Goal: Task Accomplishment & Management: Manage account settings

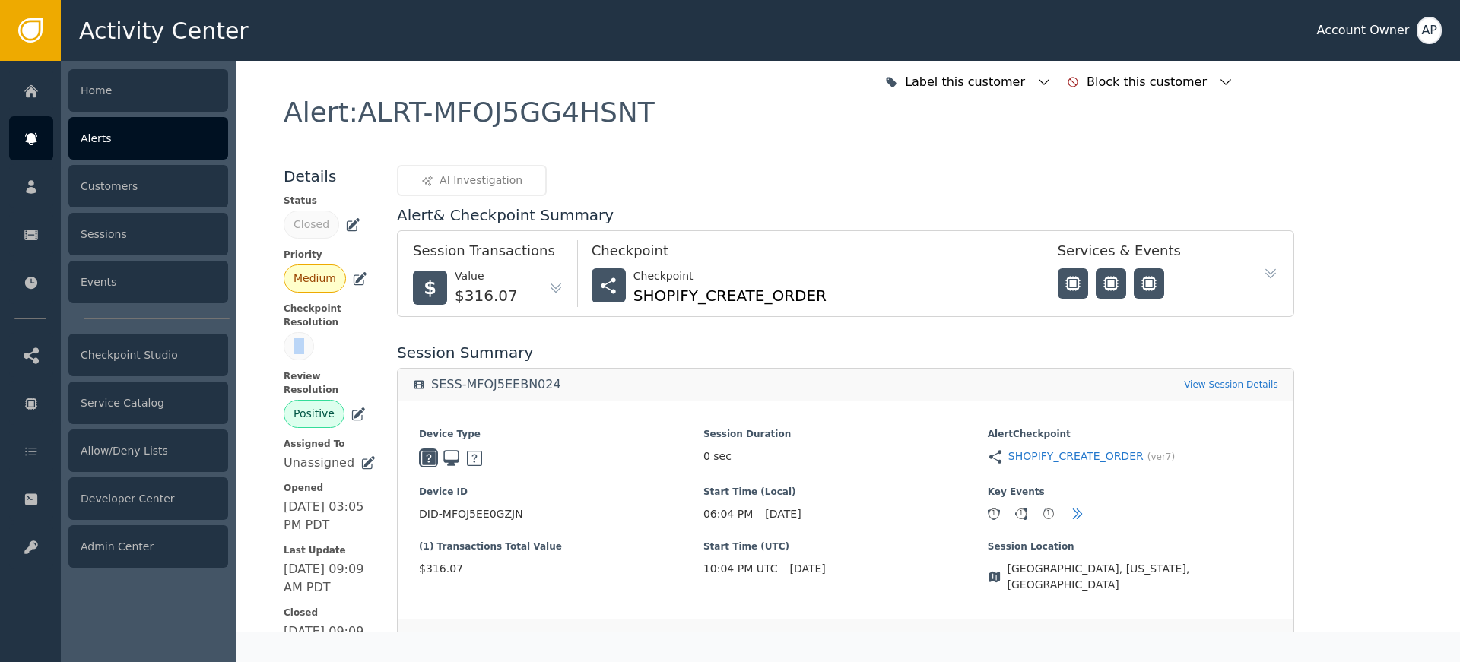
click at [36, 139] on icon at bounding box center [31, 139] width 15 height 17
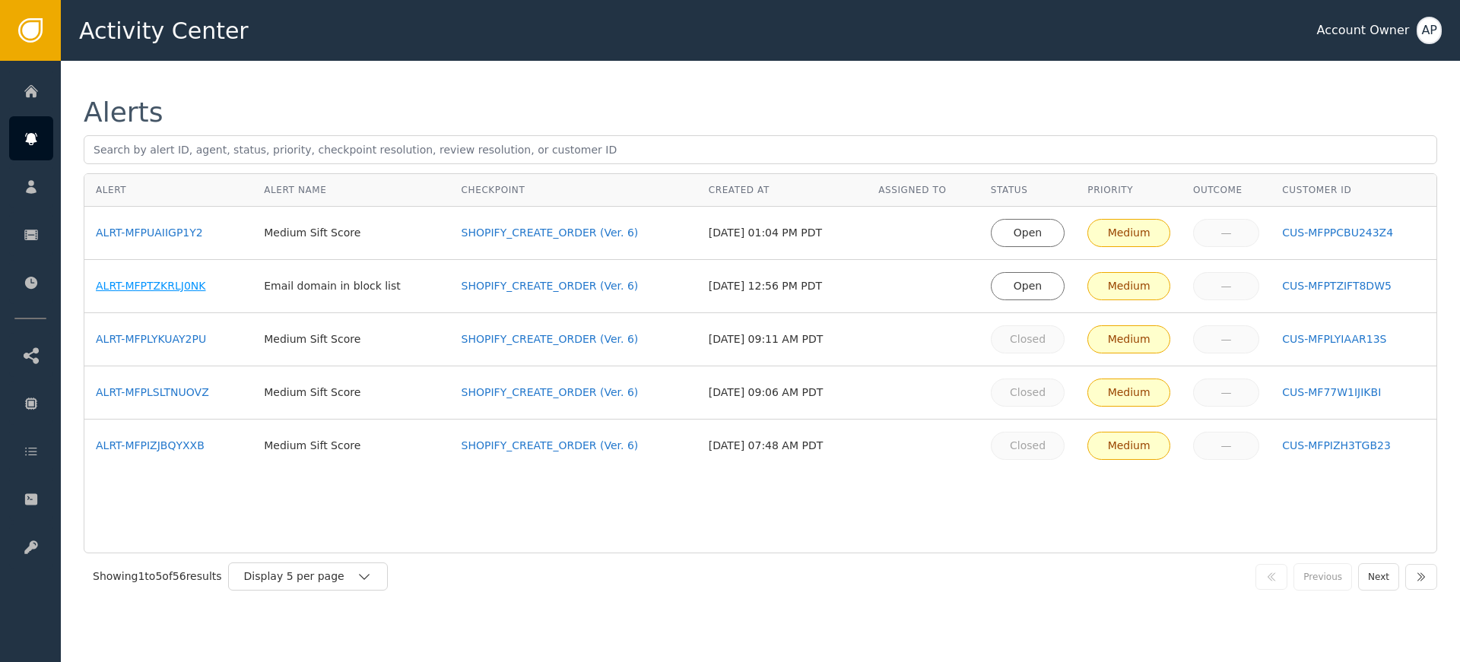
click at [204, 283] on div "ALRT-MFPTZKRLJ0NK" at bounding box center [168, 286] width 145 height 16
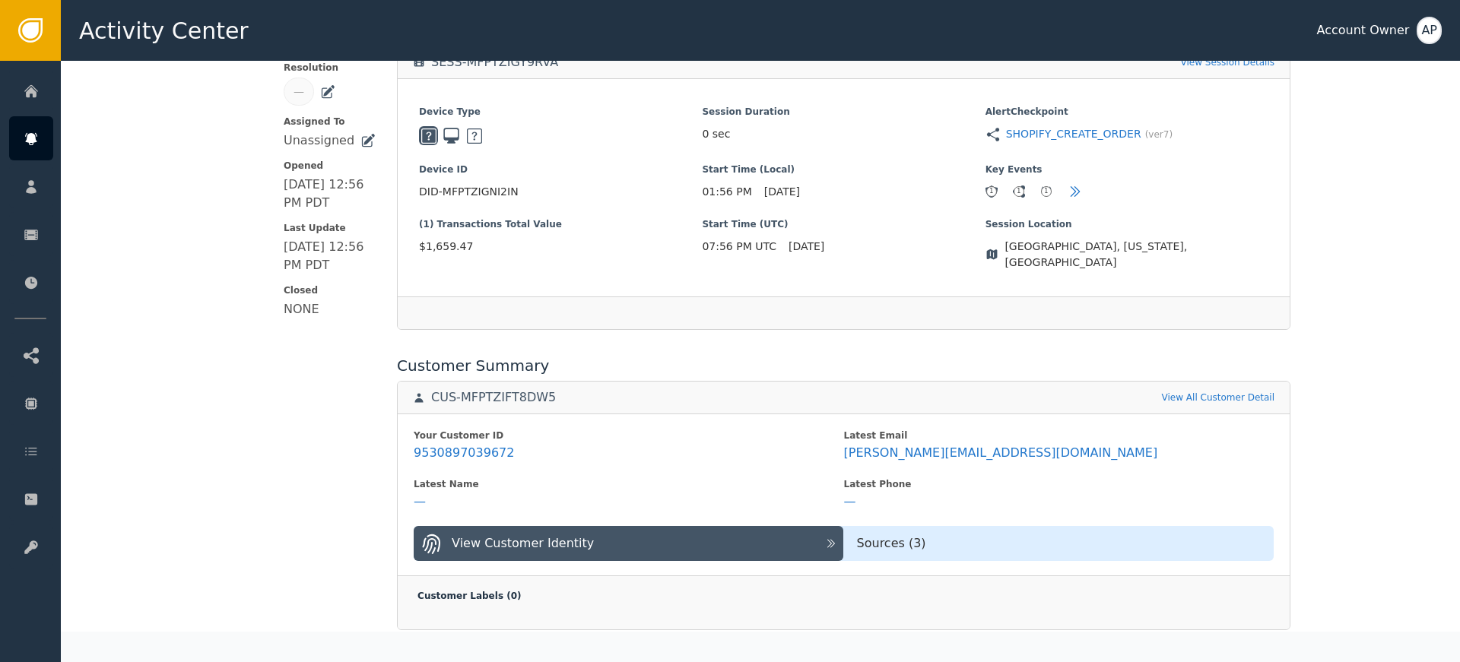
scroll to position [372, 0]
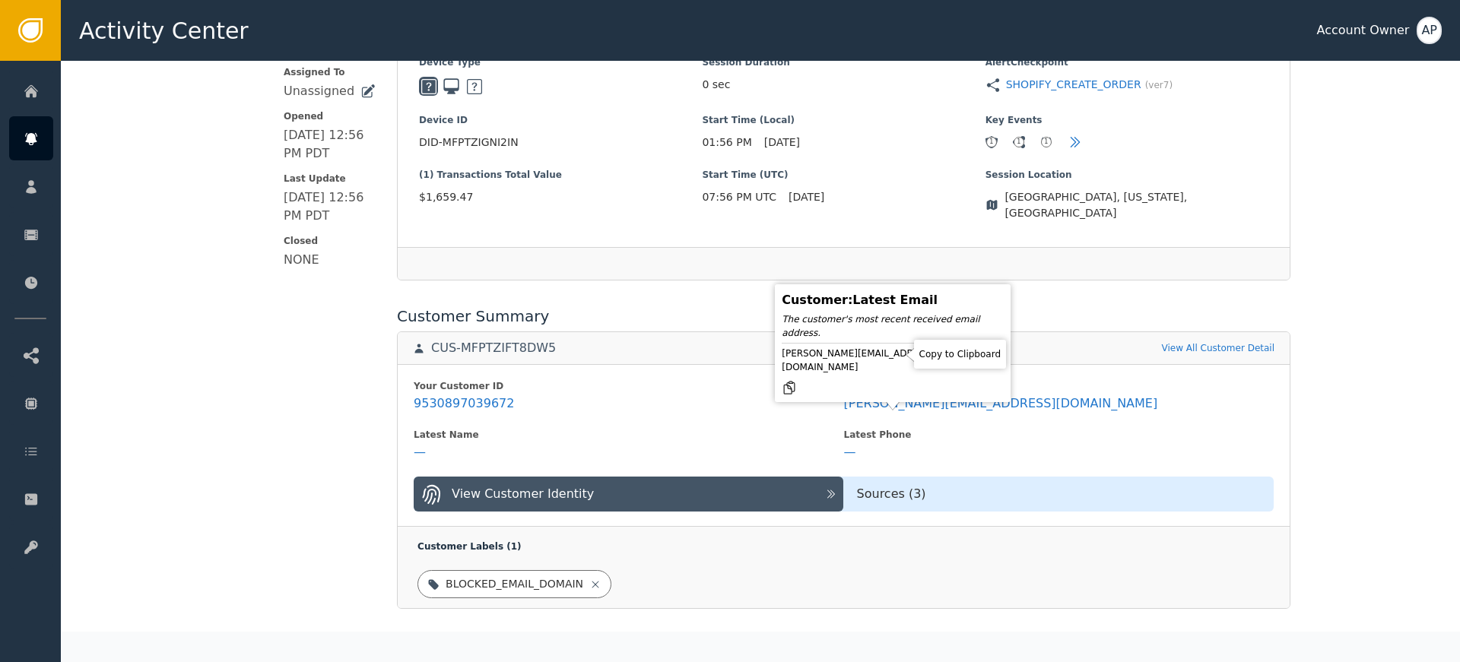
click at [797, 380] on icon at bounding box center [789, 387] width 15 height 15
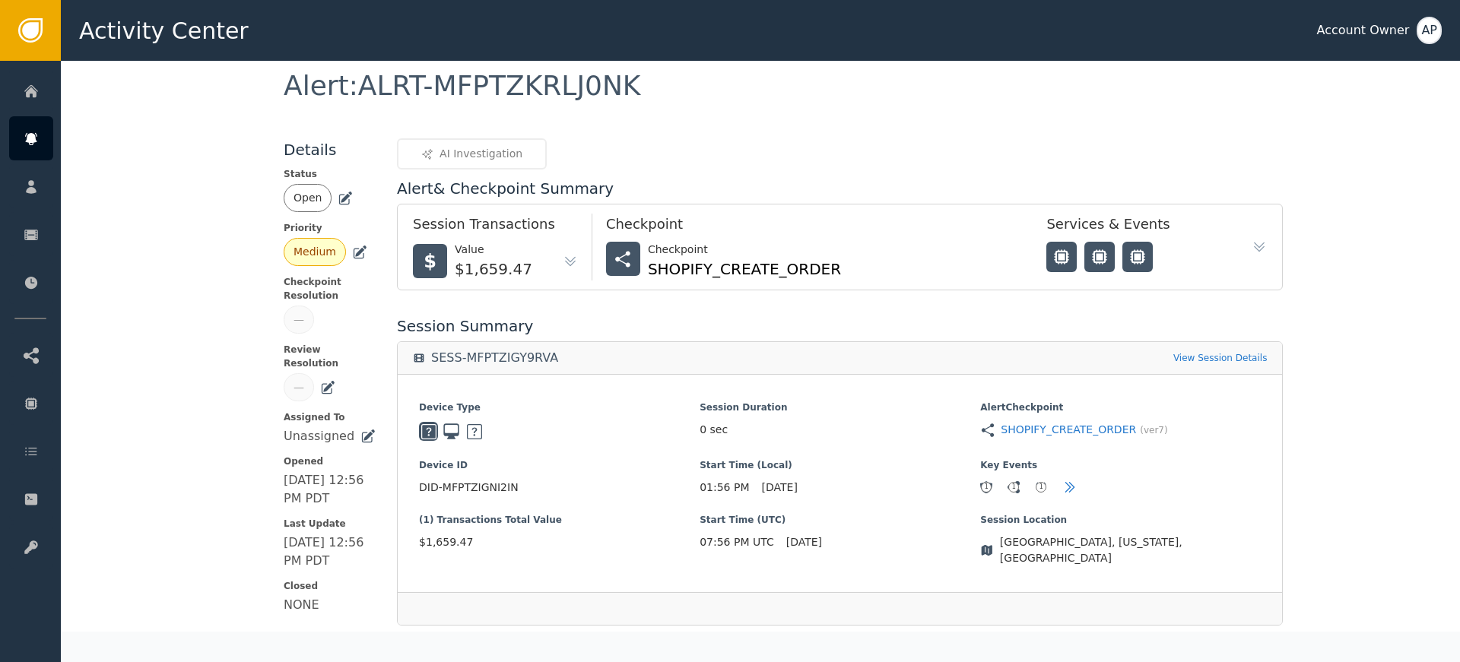
scroll to position [0, 0]
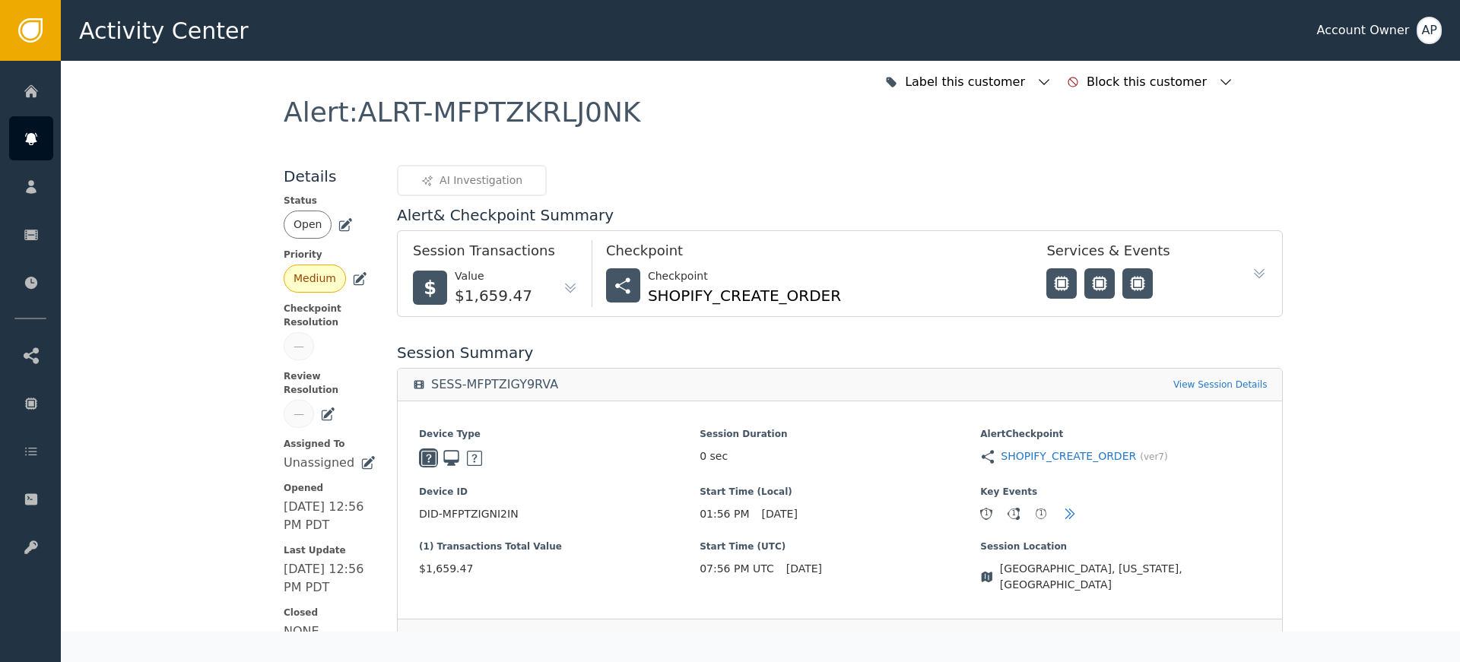
click at [338, 224] on icon at bounding box center [345, 224] width 15 height 15
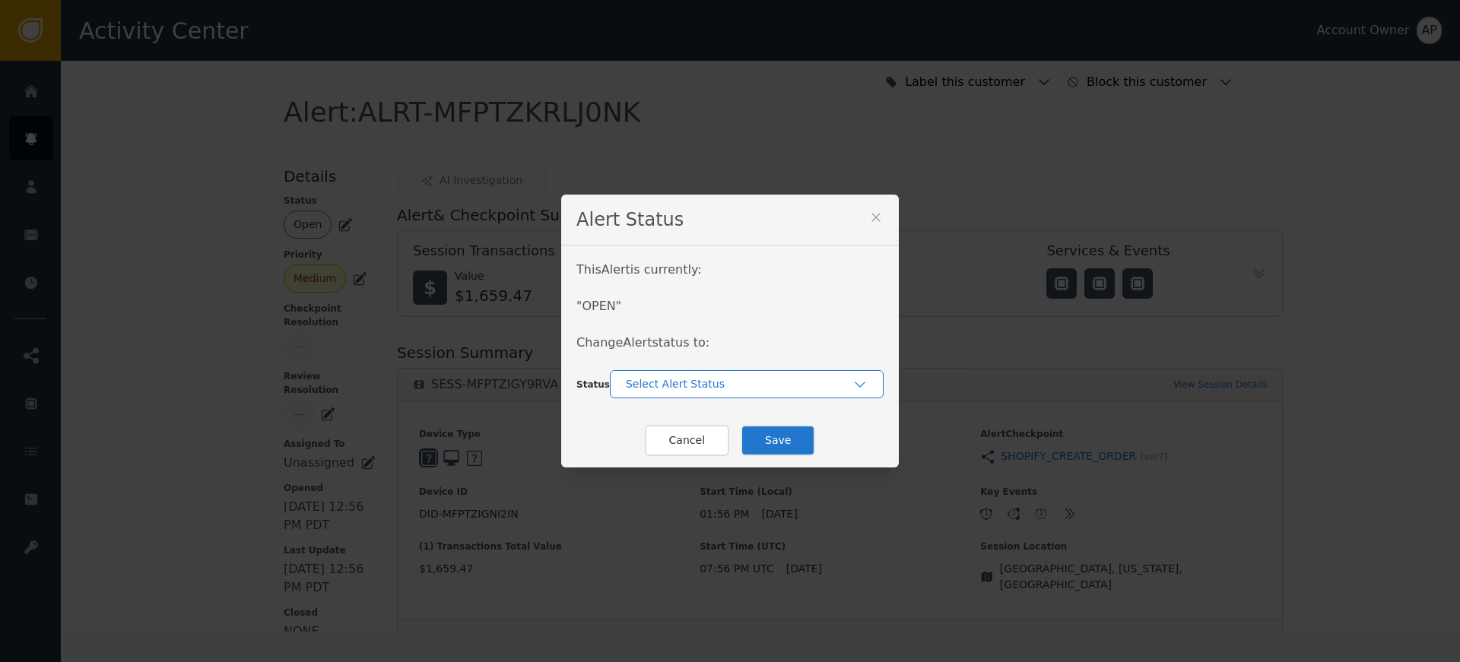
click at [667, 382] on div "Select Alert Status" at bounding box center [739, 384] width 227 height 16
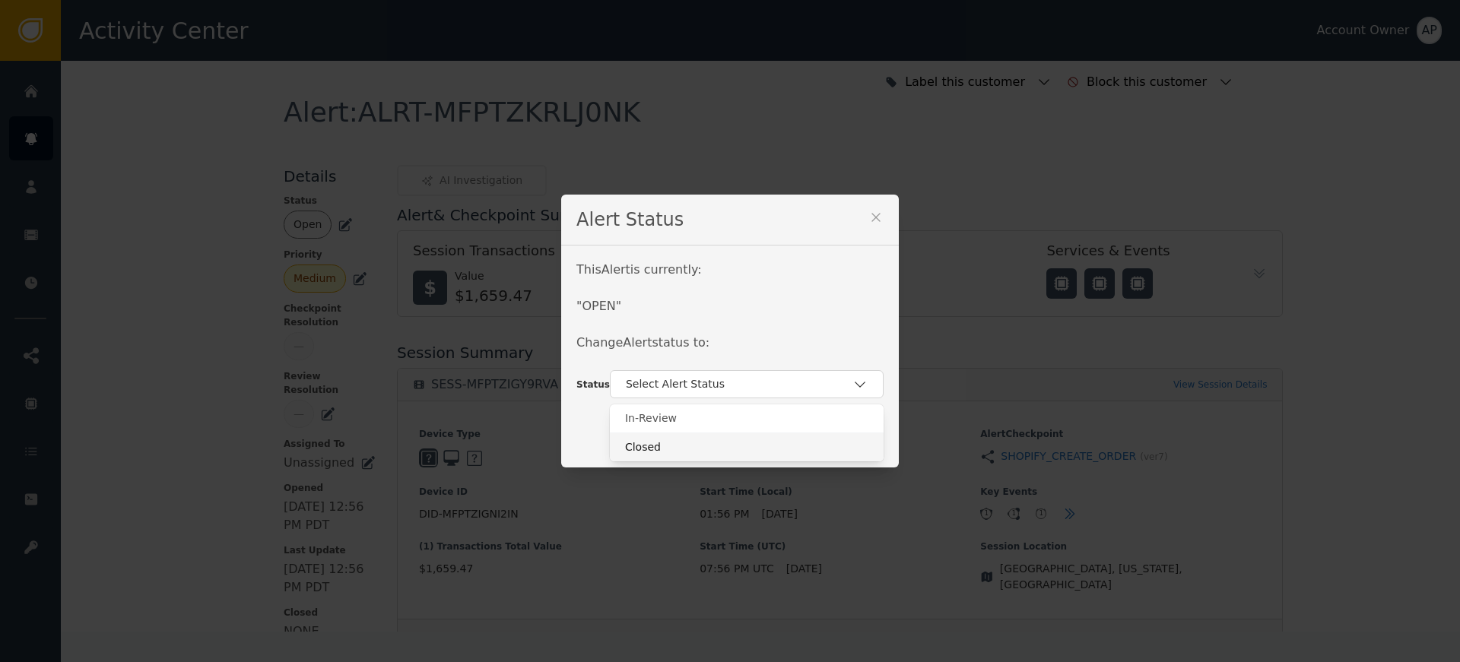
drag, startPoint x: 718, startPoint y: 446, endPoint x: 727, endPoint y: 444, distance: 9.3
click at [718, 446] on div "Closed" at bounding box center [746, 448] width 243 height 16
click at [754, 439] on button "Save" at bounding box center [778, 440] width 75 height 31
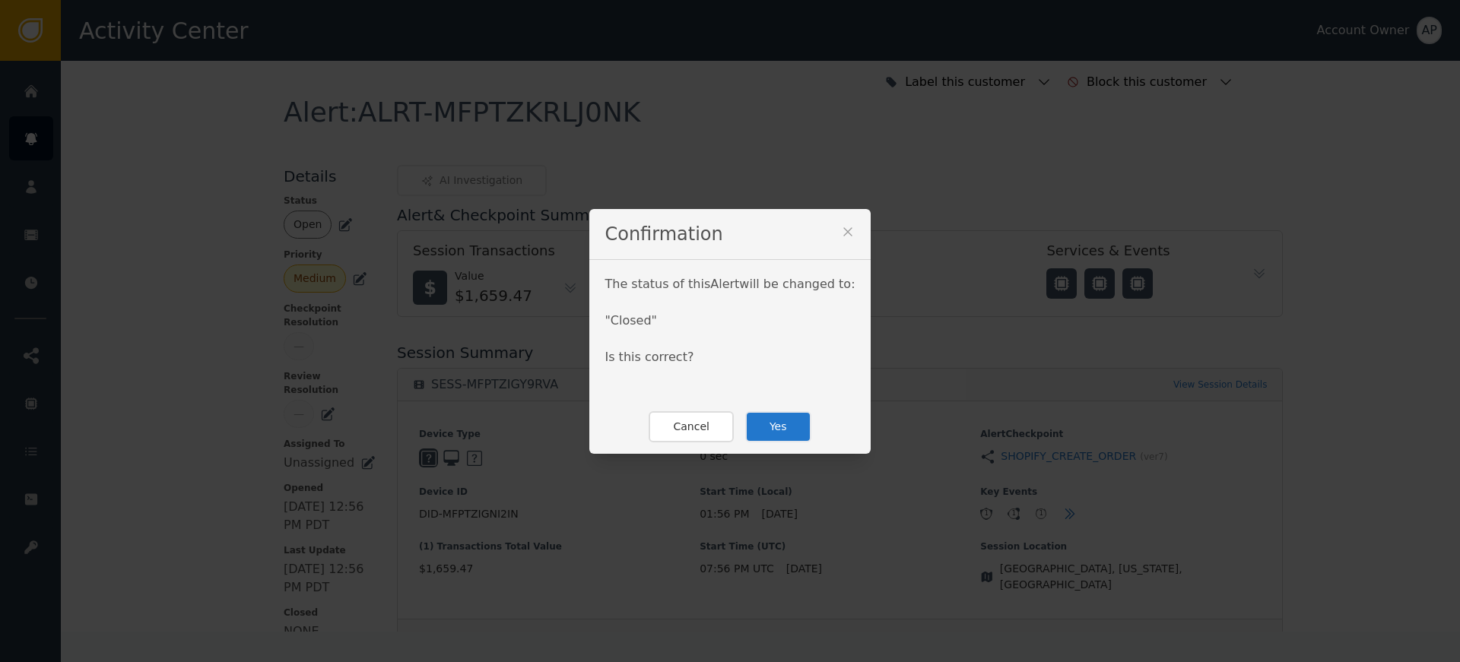
click at [756, 425] on button "Yes" at bounding box center [778, 426] width 66 height 31
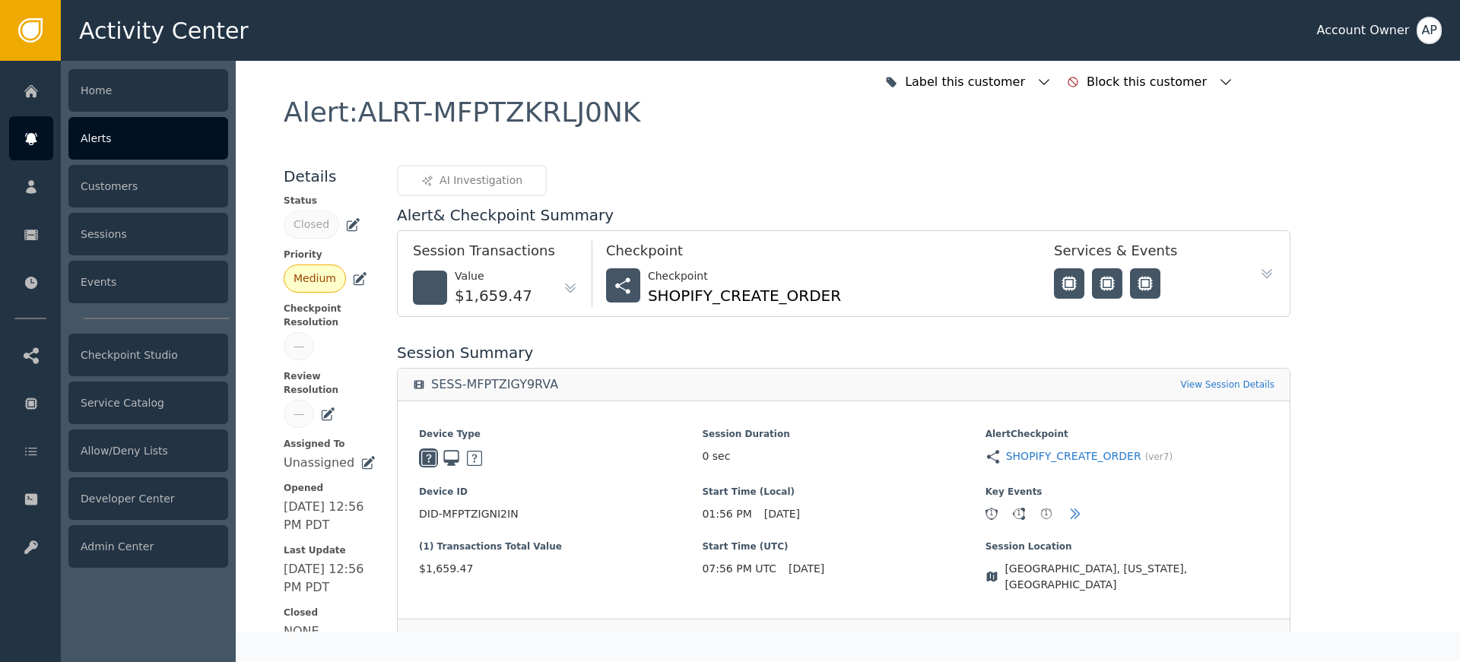
click at [43, 142] on div at bounding box center [31, 138] width 44 height 44
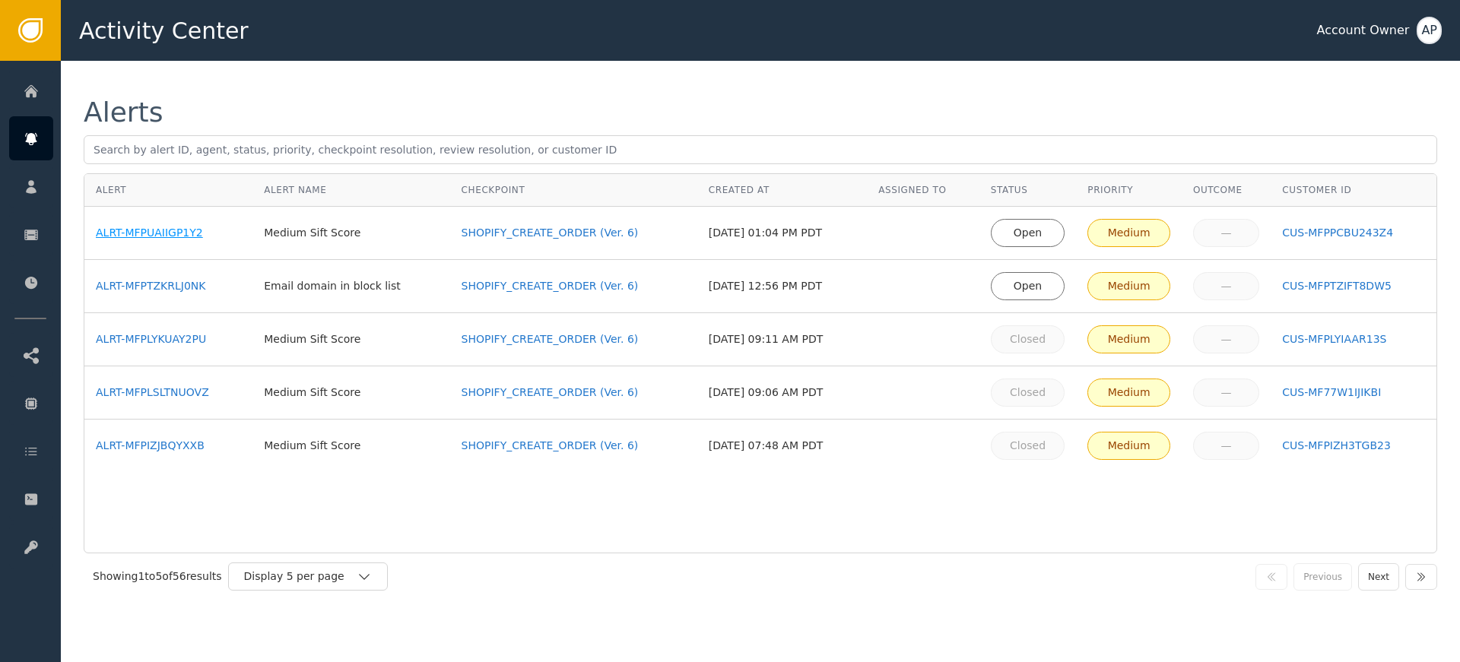
click at [184, 233] on div "ALRT-MFPUAIIGP1Y2" at bounding box center [168, 233] width 145 height 16
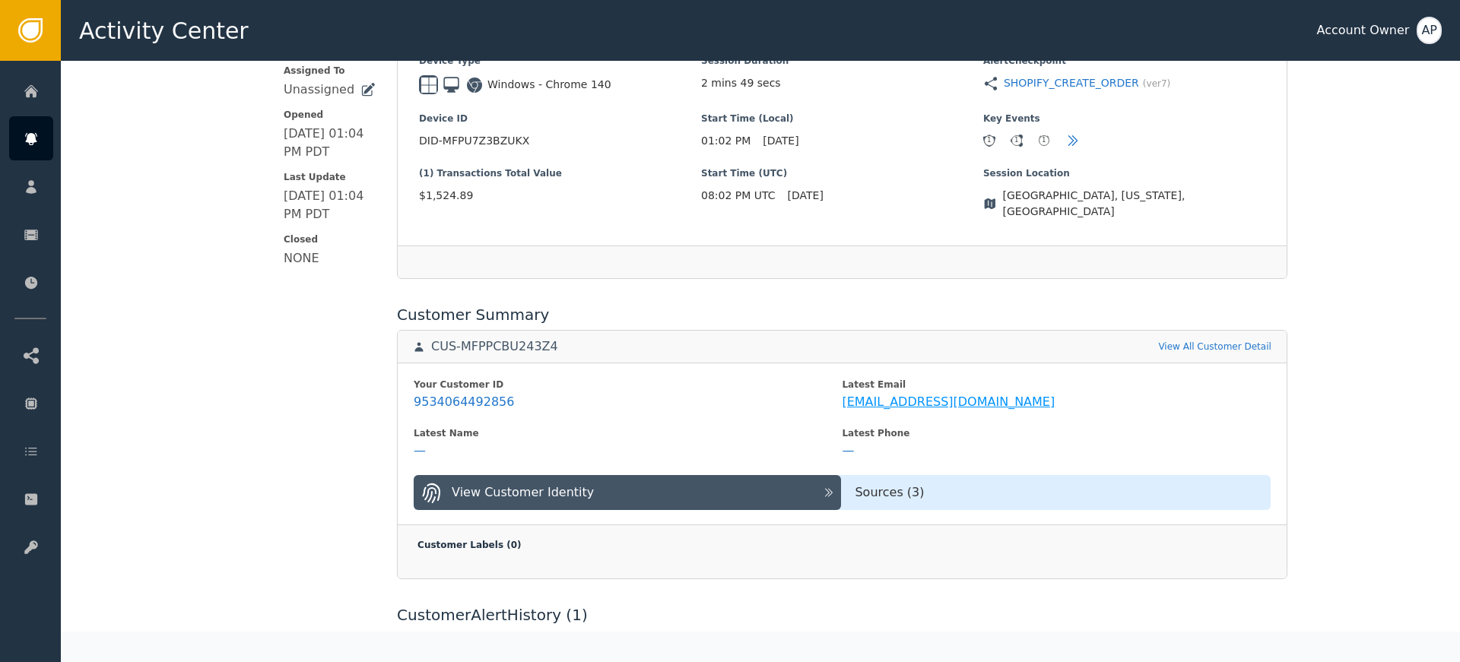
scroll to position [381, 0]
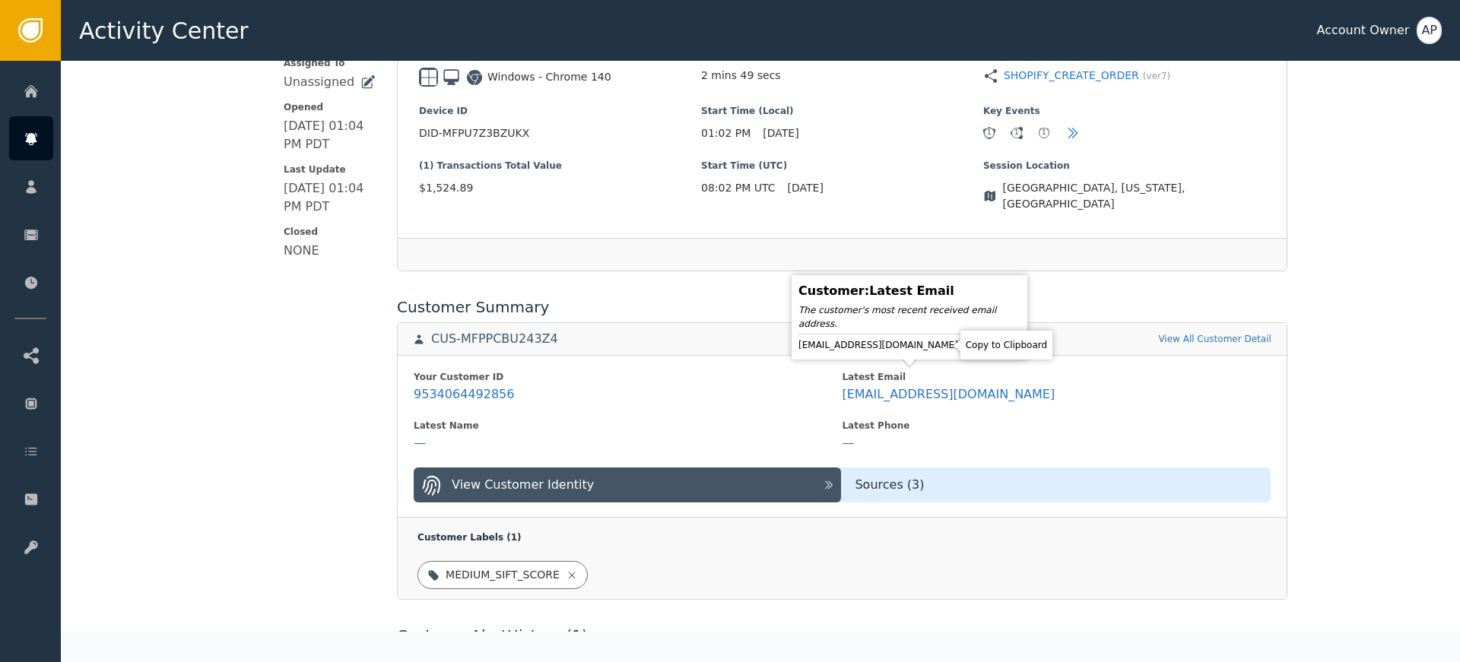
drag, startPoint x: 941, startPoint y: 347, endPoint x: 912, endPoint y: 274, distance: 78.2
click at [964, 346] on icon at bounding box center [971, 345] width 15 height 15
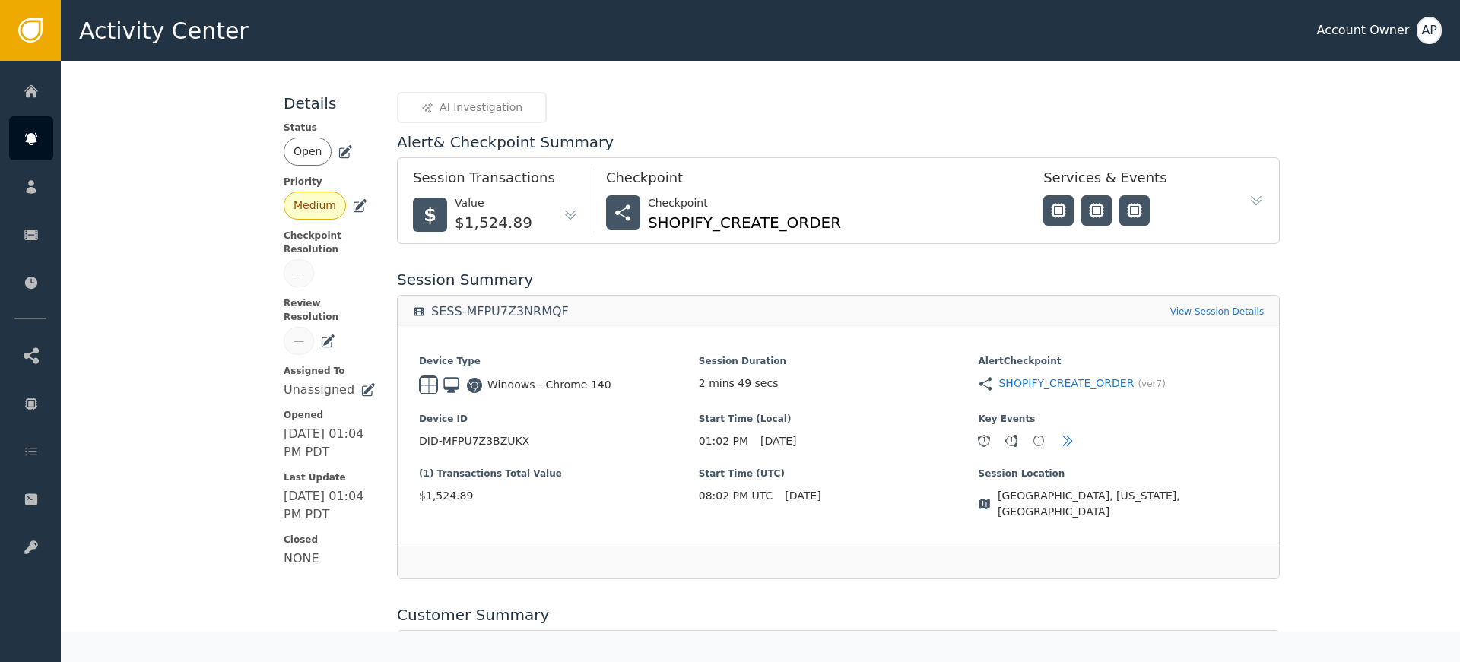
scroll to position [70, 0]
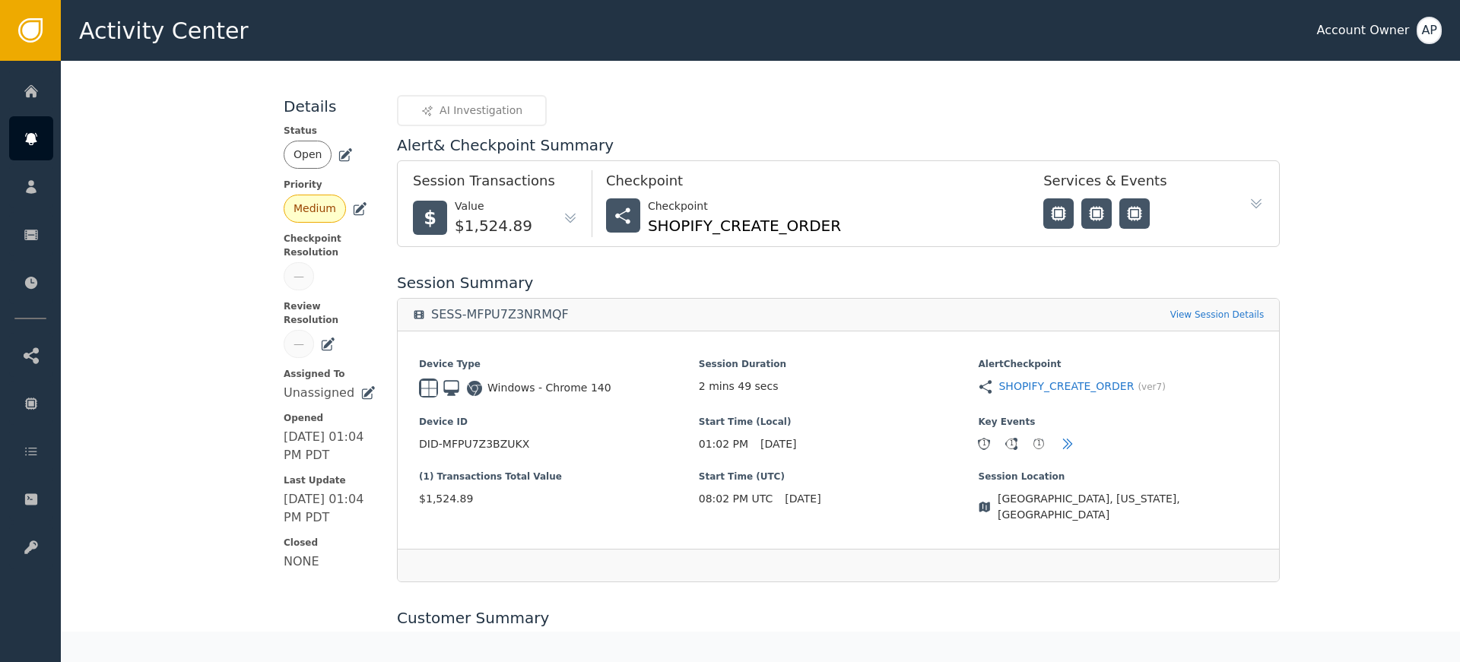
drag, startPoint x: 347, startPoint y: 156, endPoint x: 337, endPoint y: 154, distance: 10.8
click at [344, 156] on div "Open" at bounding box center [330, 155] width 92 height 28
click at [341, 154] on icon at bounding box center [346, 153] width 11 height 11
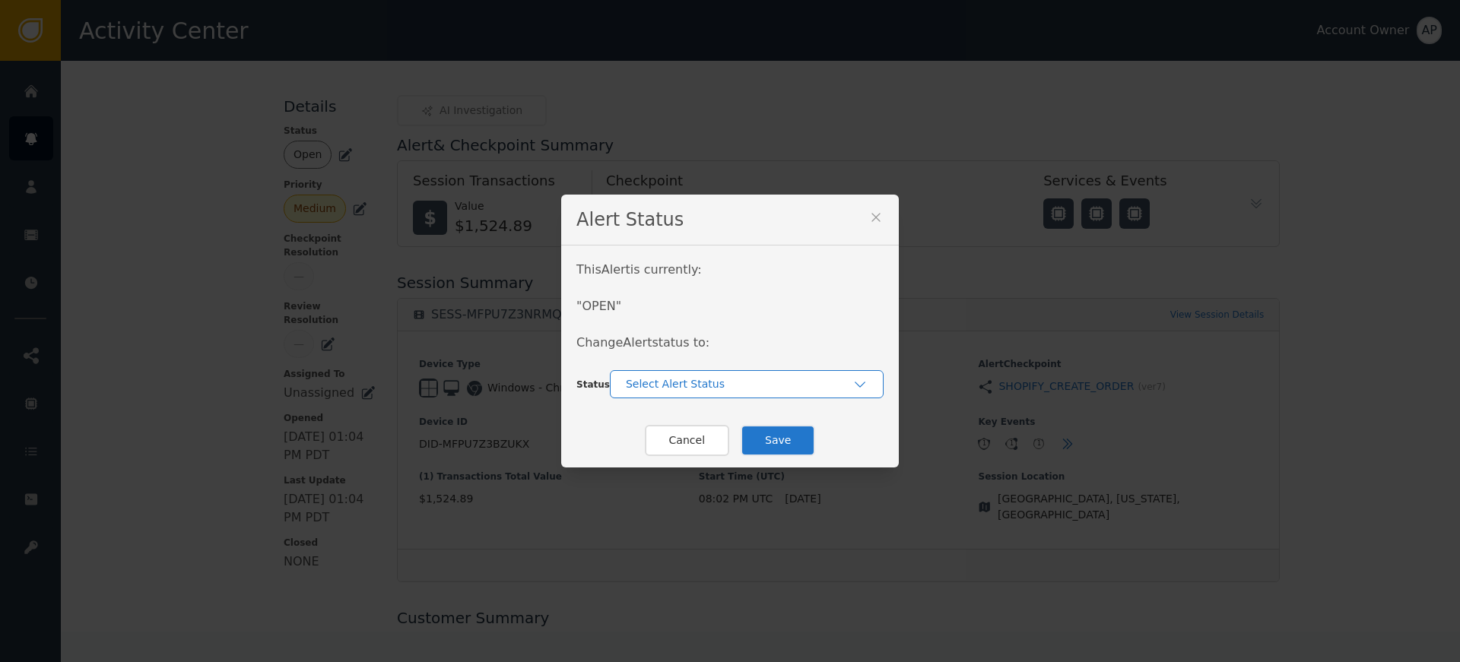
drag, startPoint x: 689, startPoint y: 387, endPoint x: 685, endPoint y: 377, distance: 10.6
click at [688, 386] on div "Select Alert Status" at bounding box center [739, 384] width 227 height 16
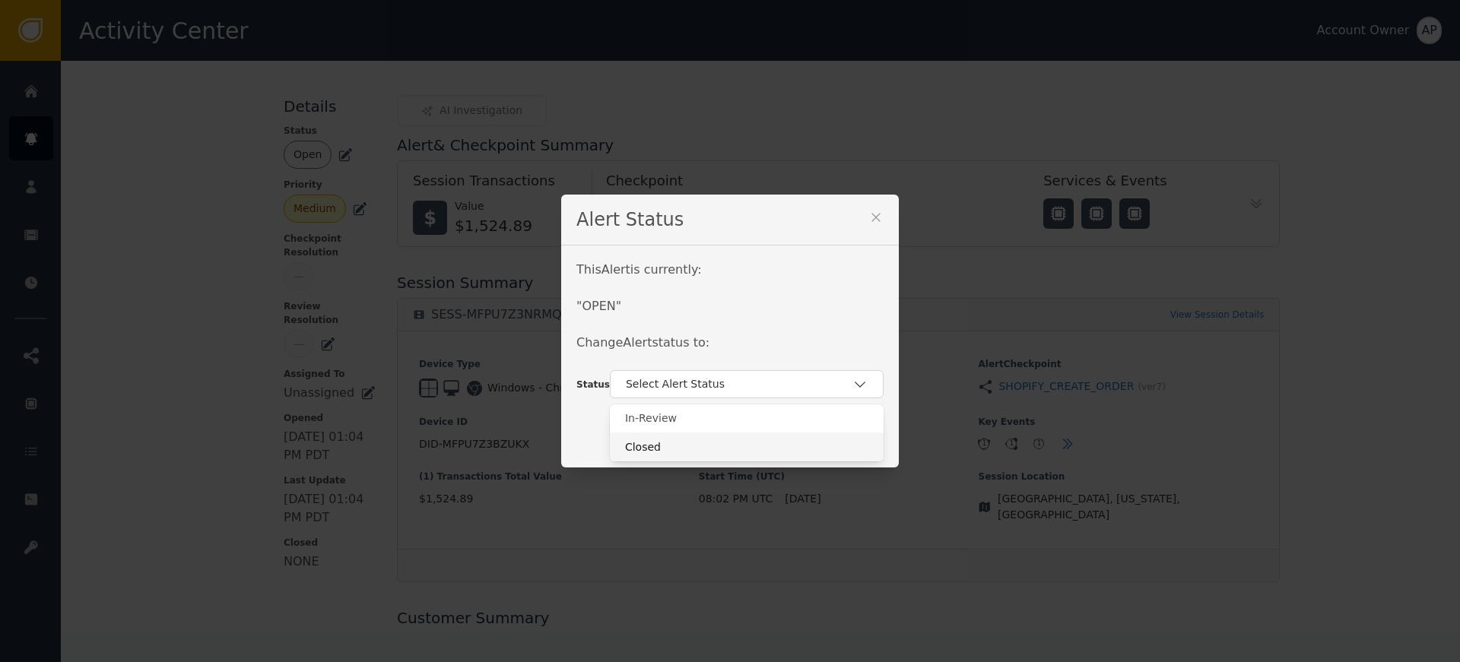
click at [690, 443] on div "Closed" at bounding box center [746, 448] width 243 height 16
click at [770, 433] on button "Save" at bounding box center [778, 440] width 75 height 31
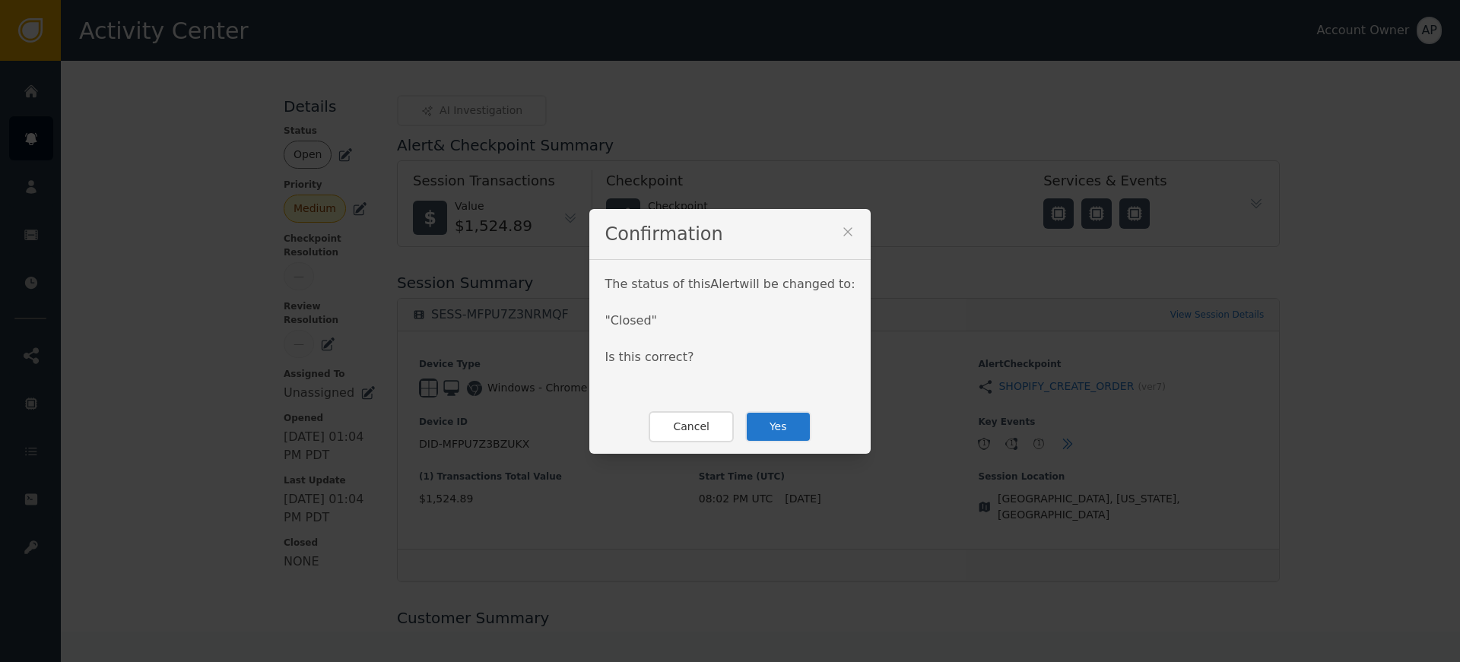
click at [745, 418] on button "Yes" at bounding box center [778, 426] width 66 height 31
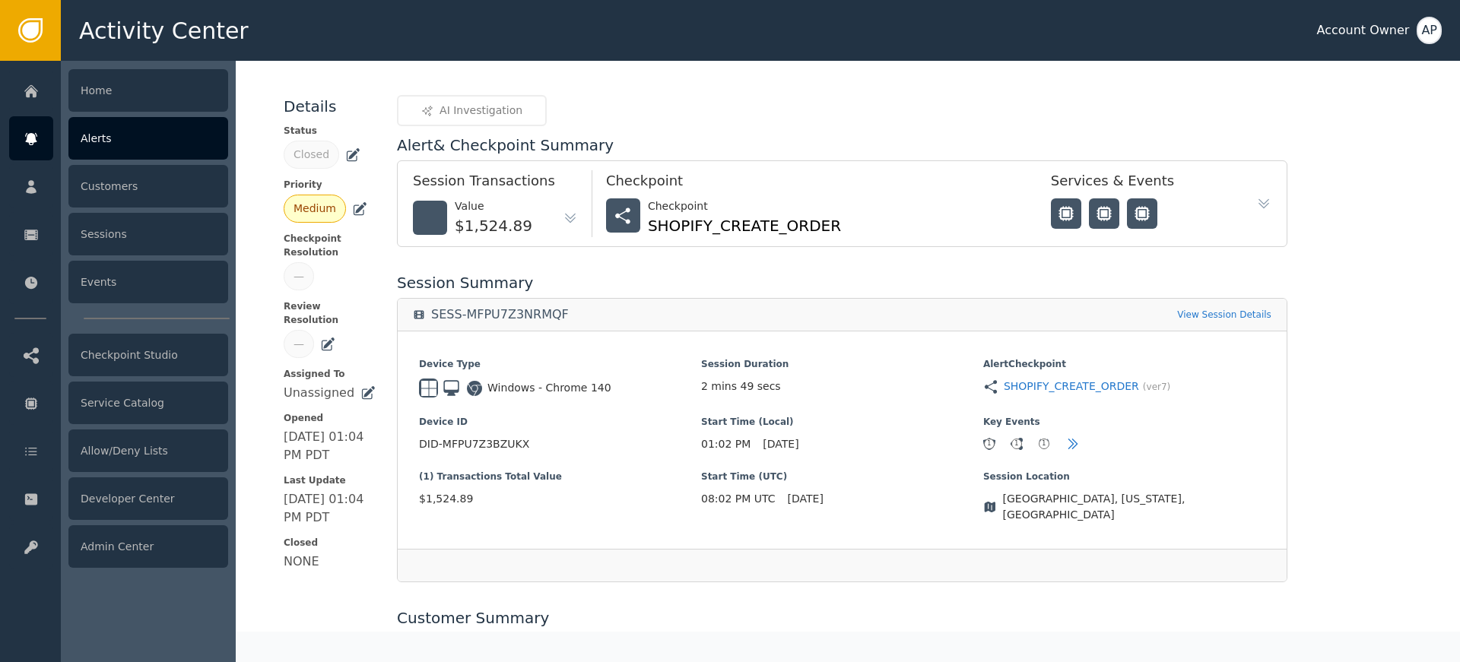
click at [91, 135] on div "Alerts" at bounding box center [148, 138] width 160 height 43
